Goal: Transaction & Acquisition: Purchase product/service

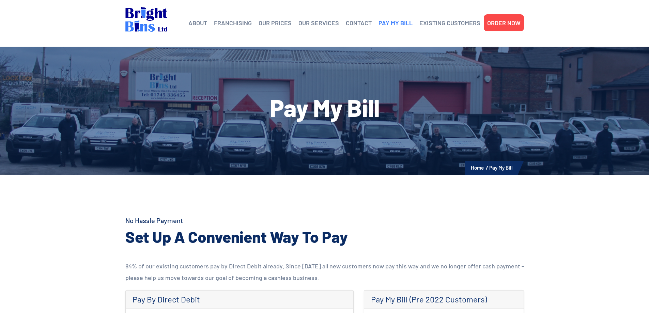
click at [387, 25] on link "PAY MY BILL" at bounding box center [395, 23] width 34 height 10
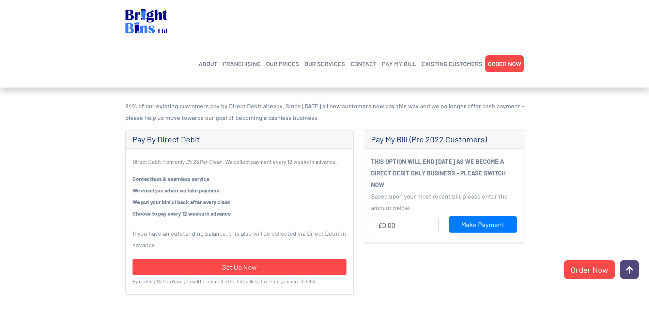
scroll to position [170, 0]
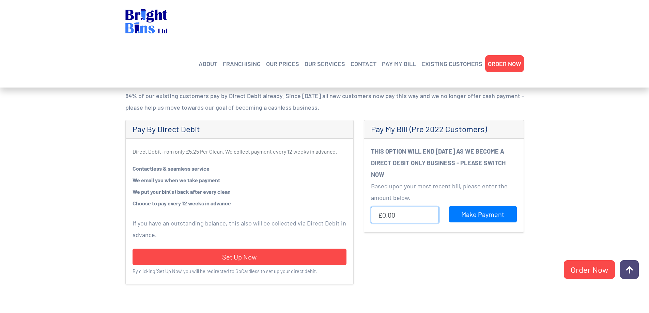
click at [395, 213] on input "£0.00" at bounding box center [405, 215] width 68 height 16
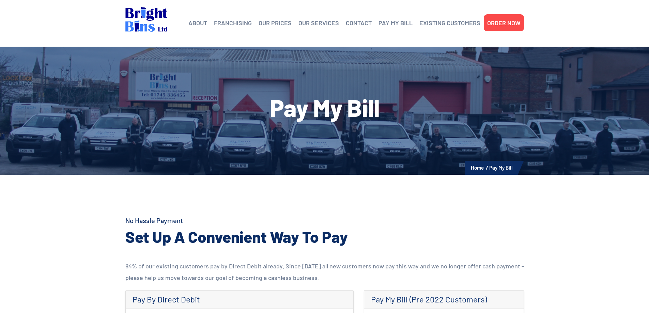
scroll to position [170, 0]
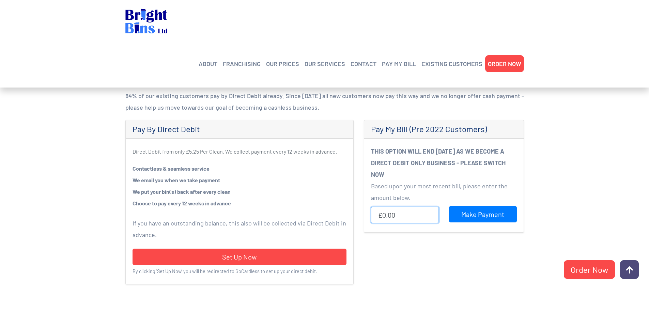
click at [395, 216] on input "£0.00" at bounding box center [405, 215] width 68 height 16
type input "£10.60"
click at [470, 218] on input "Make Payment" at bounding box center [483, 214] width 68 height 16
